Goal: Task Accomplishment & Management: Manage account settings

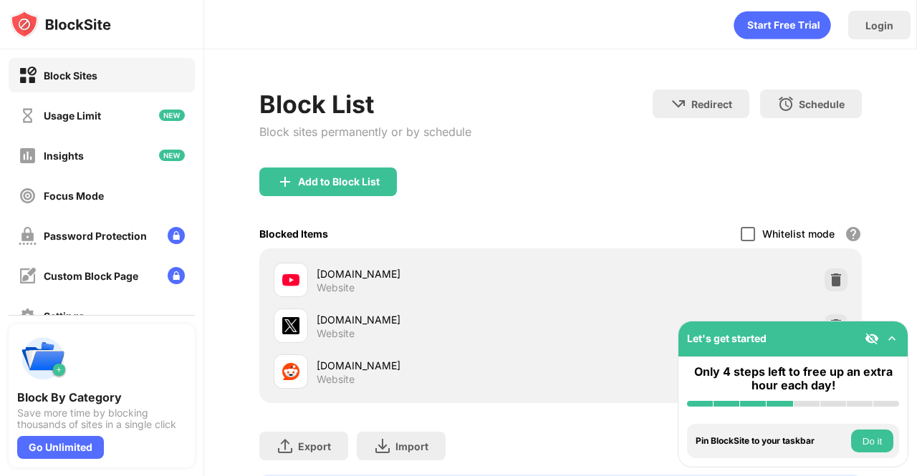
click at [741, 232] on div at bounding box center [748, 234] width 14 height 14
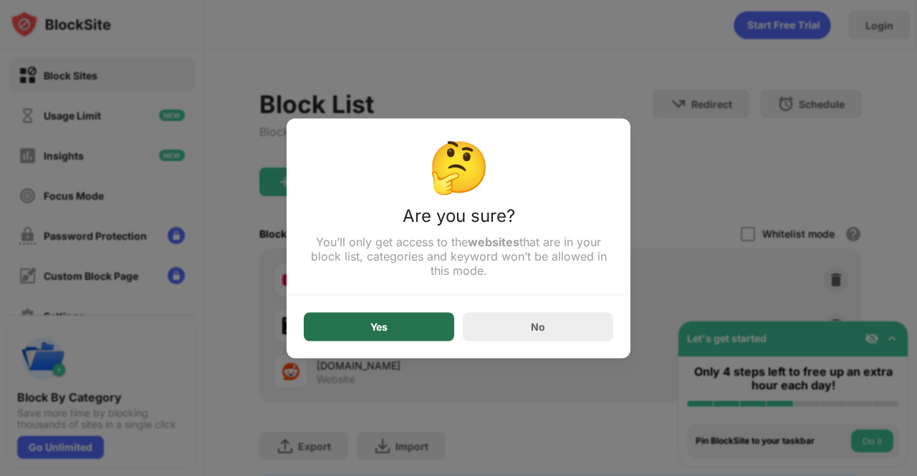
click at [374, 332] on div "Yes" at bounding box center [378, 326] width 17 height 11
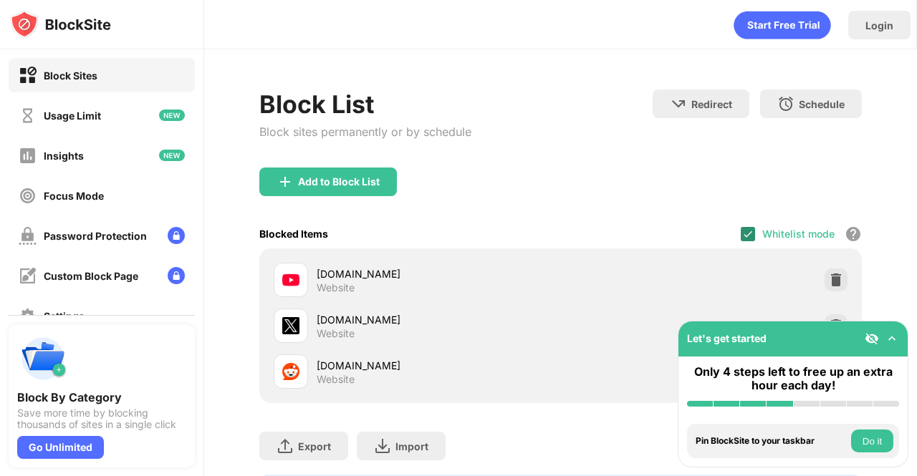
click at [742, 233] on img at bounding box center [747, 234] width 11 height 11
